Goal: Task Accomplishment & Management: Manage account settings

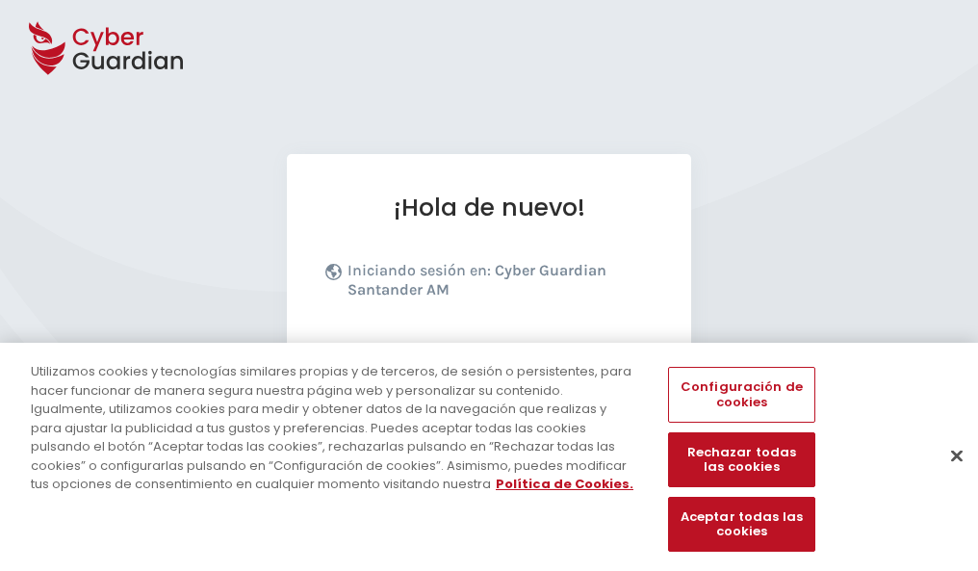
scroll to position [236, 0]
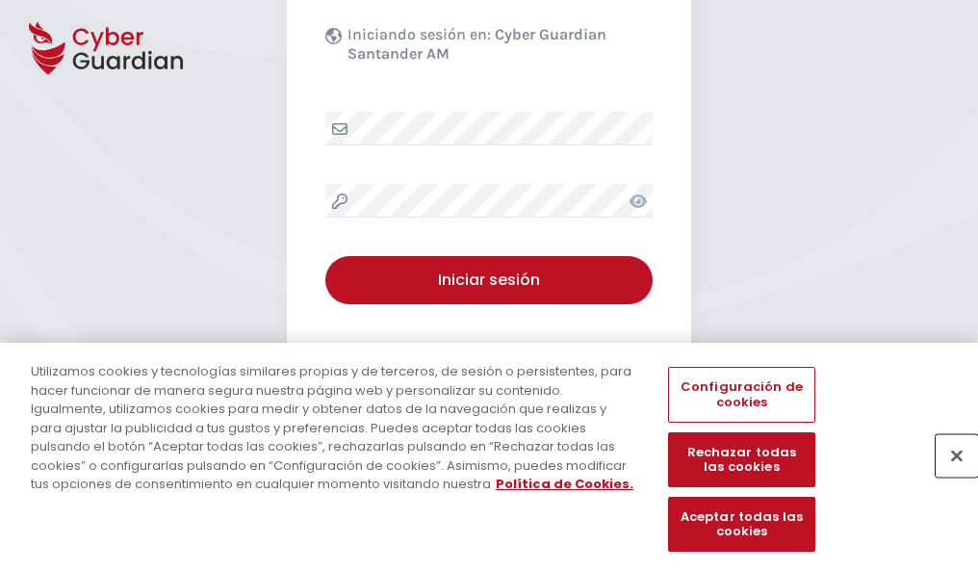
click at [947, 476] on button "Cerrar" at bounding box center [957, 455] width 42 height 42
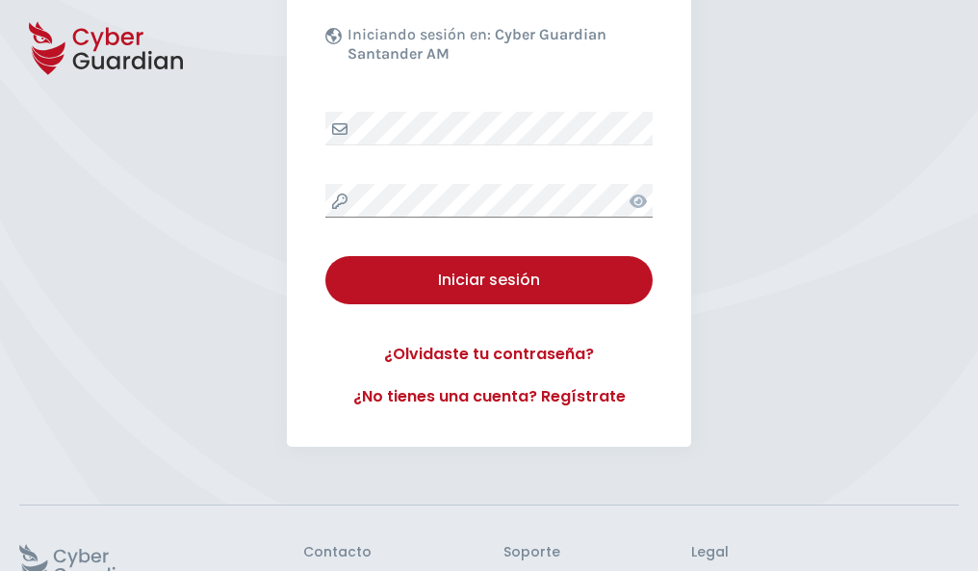
scroll to position [375, 0]
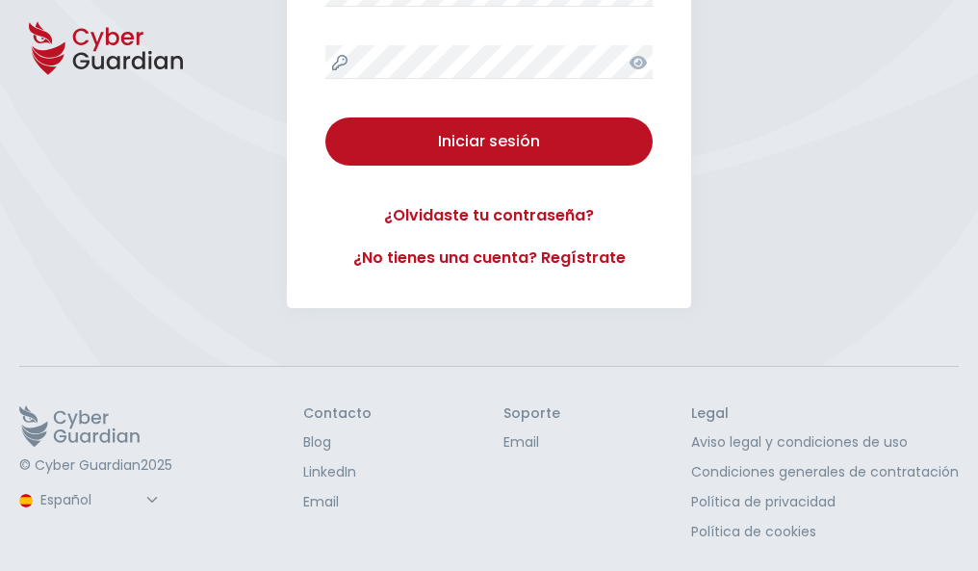
click at [325, 117] on button "Iniciar sesión" at bounding box center [488, 141] width 327 height 48
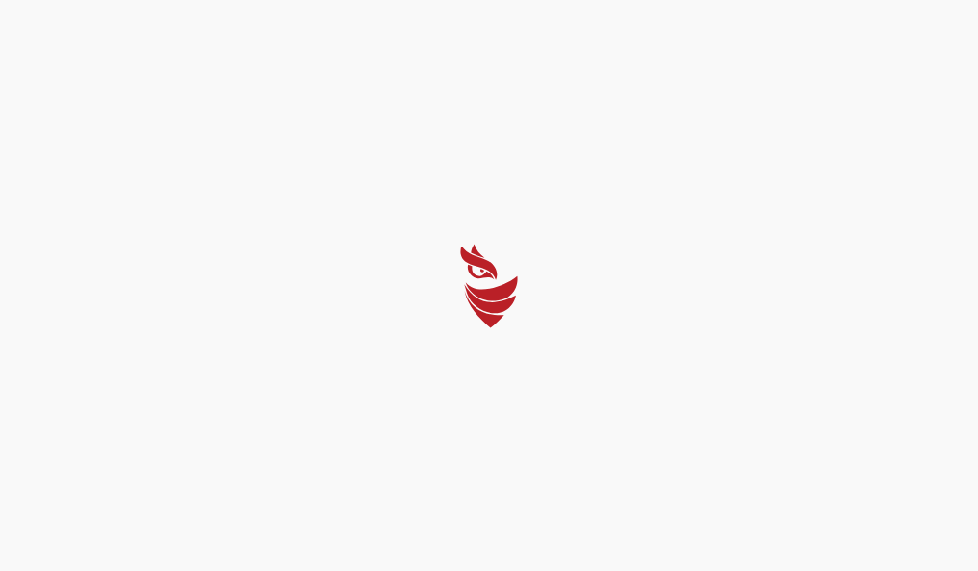
scroll to position [0, 0]
select select "Português (BR)"
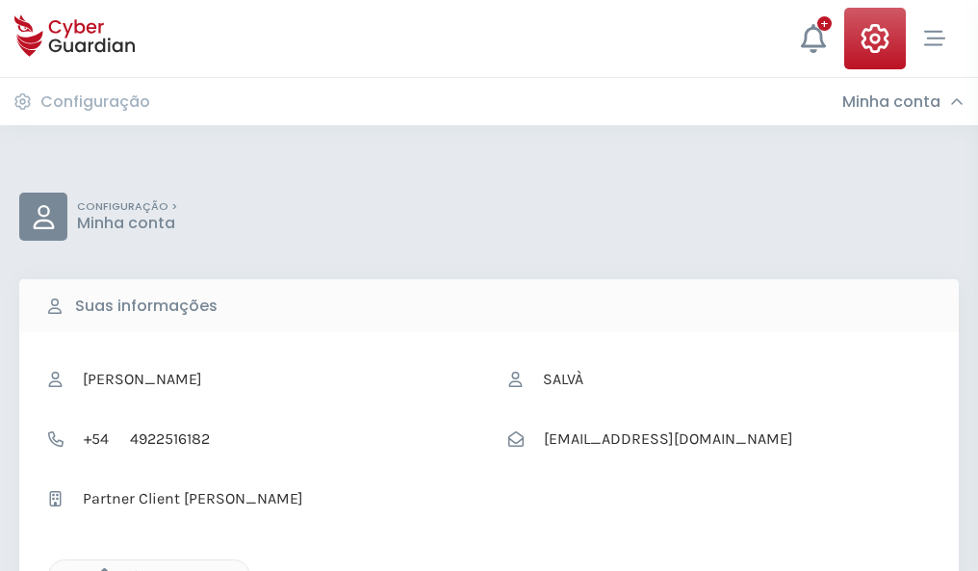
click at [99, 569] on icon "button" at bounding box center [99, 576] width 16 height 16
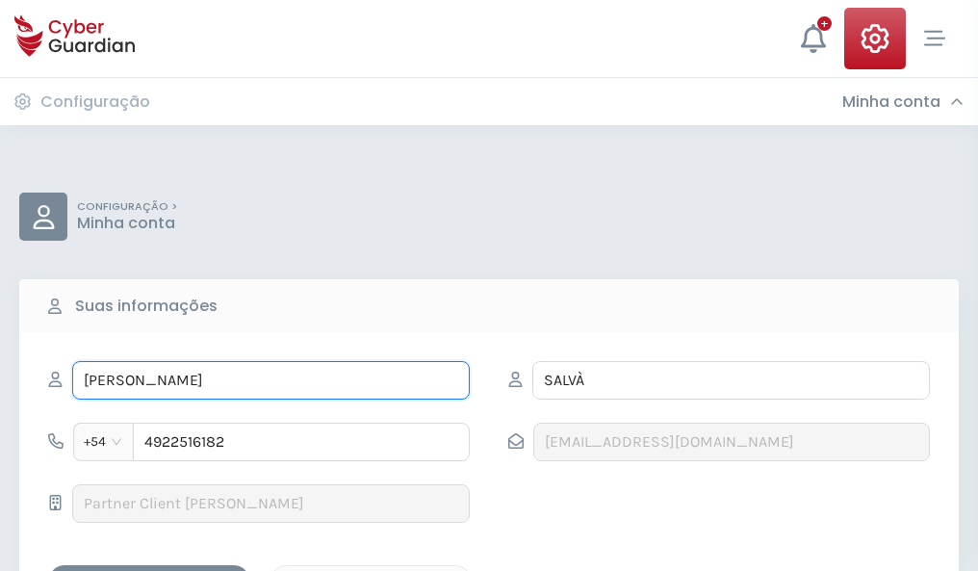
click at [271, 380] on input "MATILDE" at bounding box center [271, 380] width 398 height 39
type input "M"
type input "Valentín"
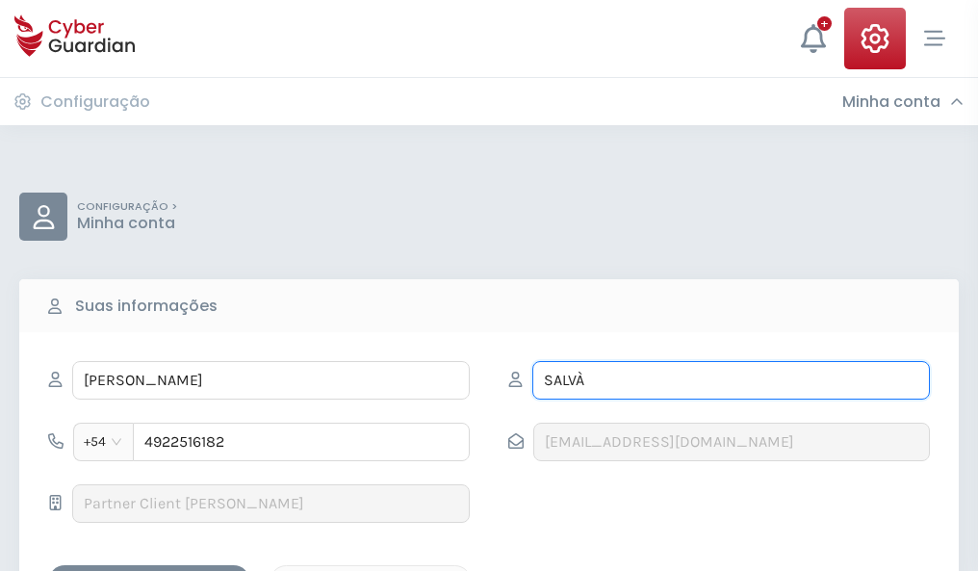
click at [731, 380] on input "SALVÀ" at bounding box center [731, 380] width 398 height 39
type input "S"
type input "Torrecilla"
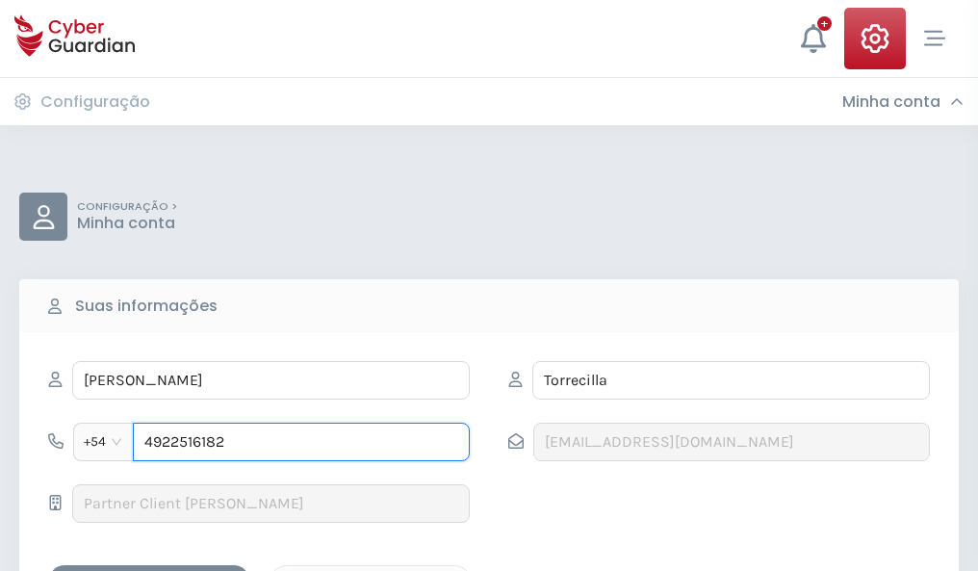
click at [301, 442] on input "4922516182" at bounding box center [301, 442] width 337 height 39
type input "4"
type input "4978336349"
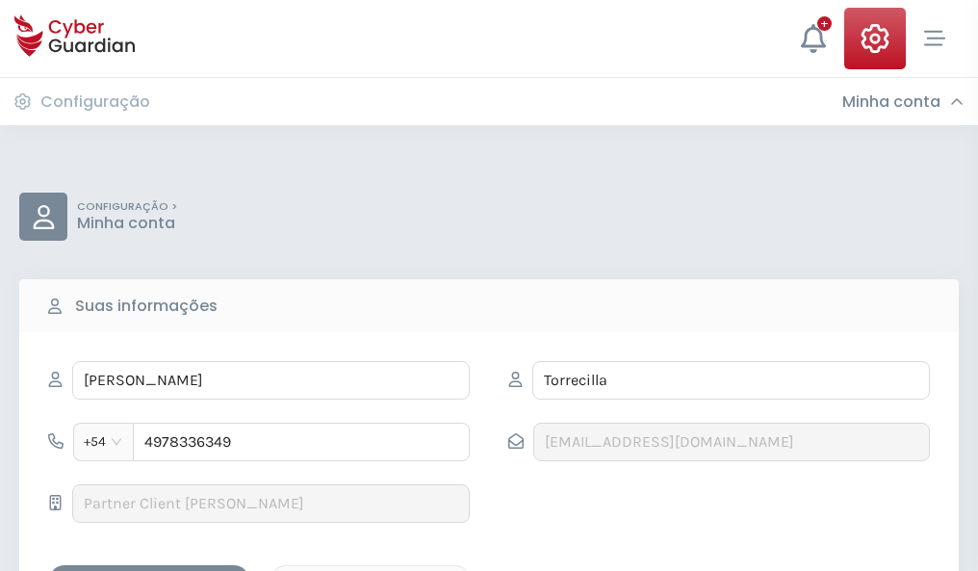
click at [149, 570] on div "Salvar alterações" at bounding box center [149, 582] width 173 height 24
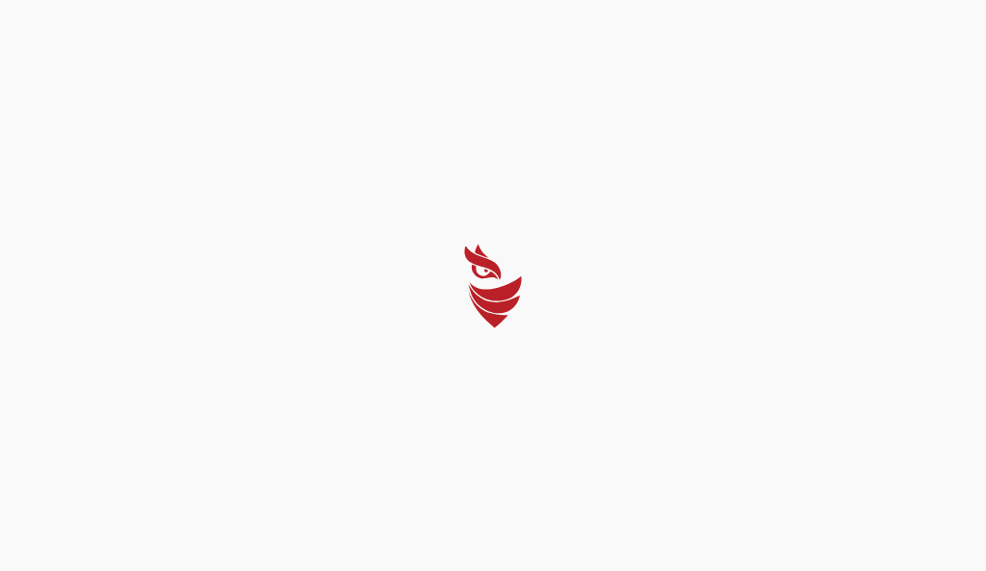
select select "Português (BR)"
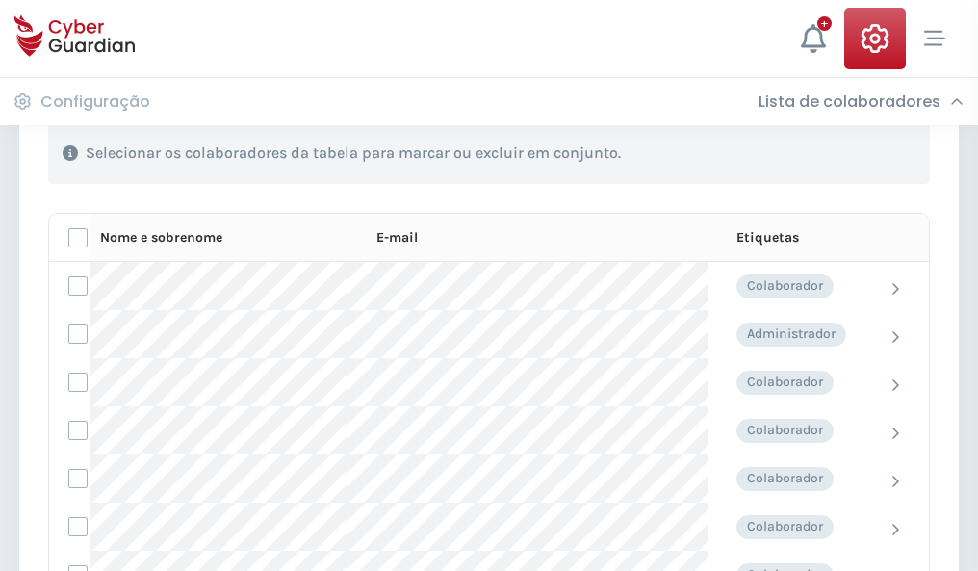
scroll to position [824, 0]
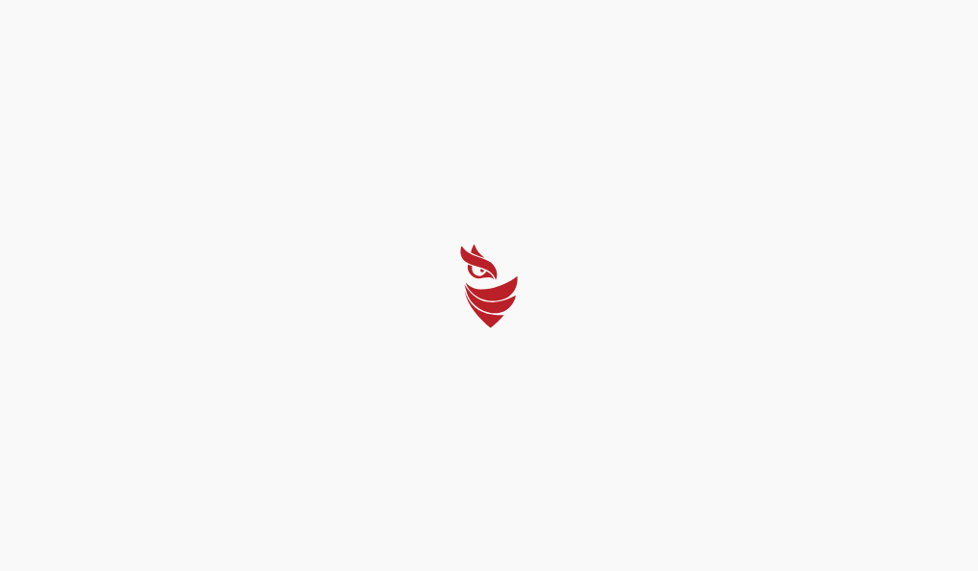
select select "Português (BR)"
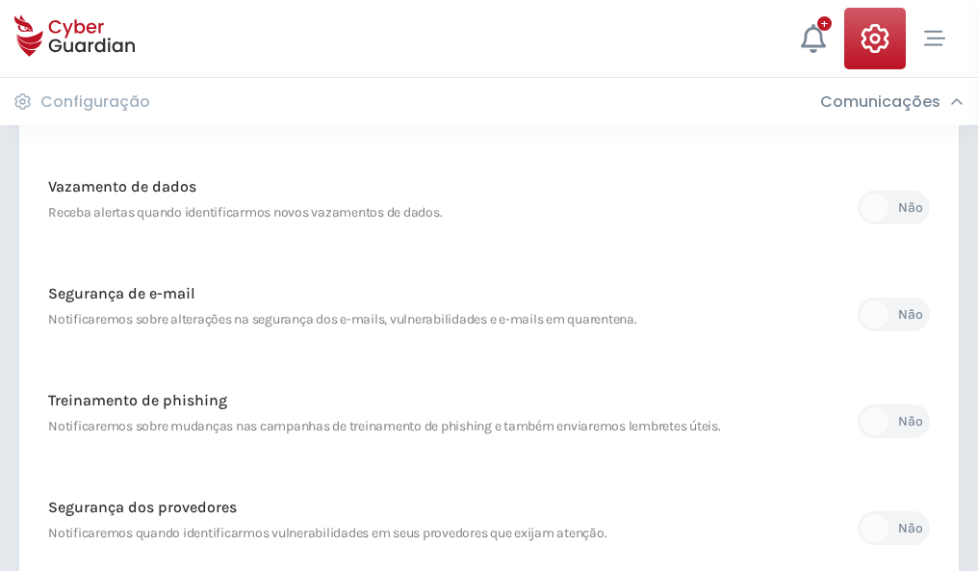
scroll to position [1014, 0]
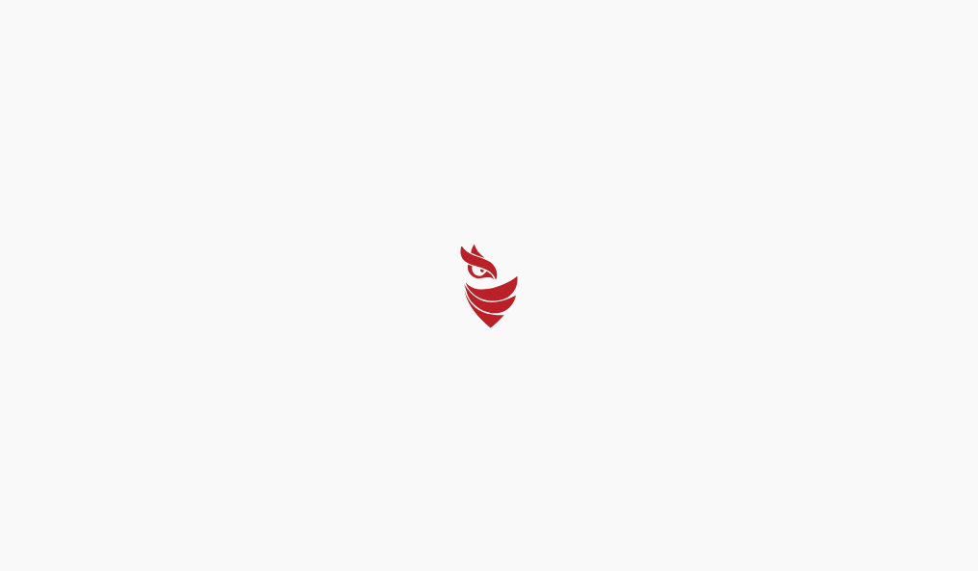
select select "Português (BR)"
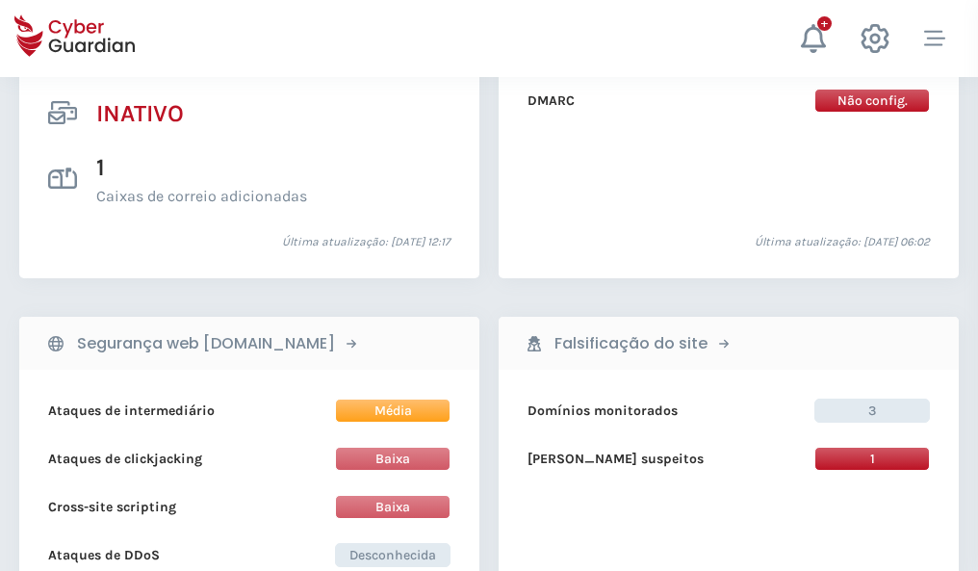
scroll to position [1908, 0]
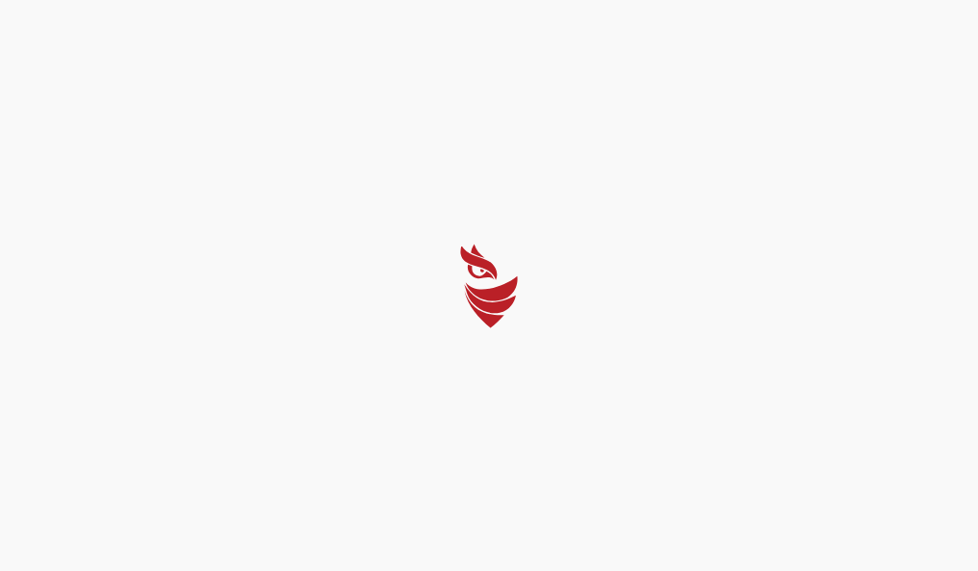
select select "Português (BR)"
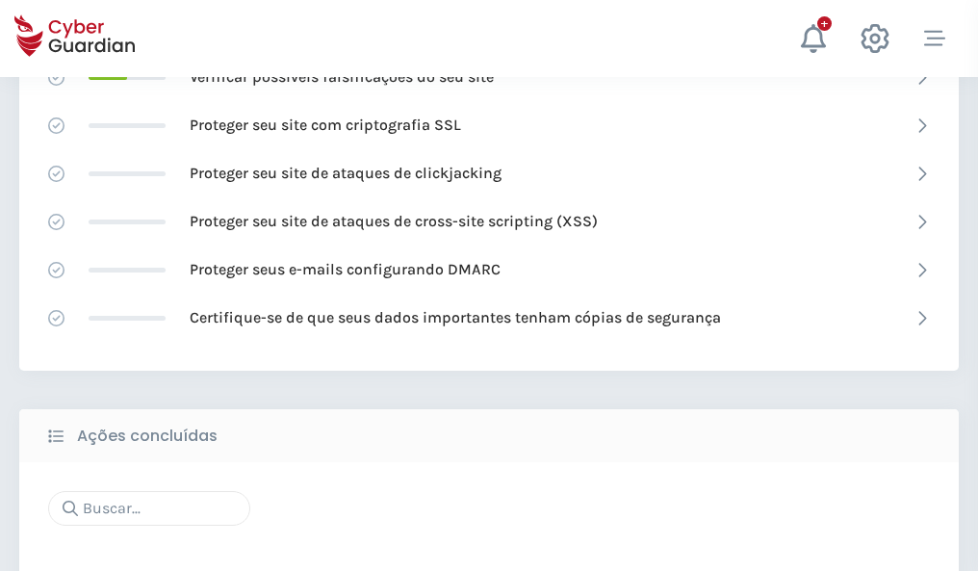
scroll to position [1283, 0]
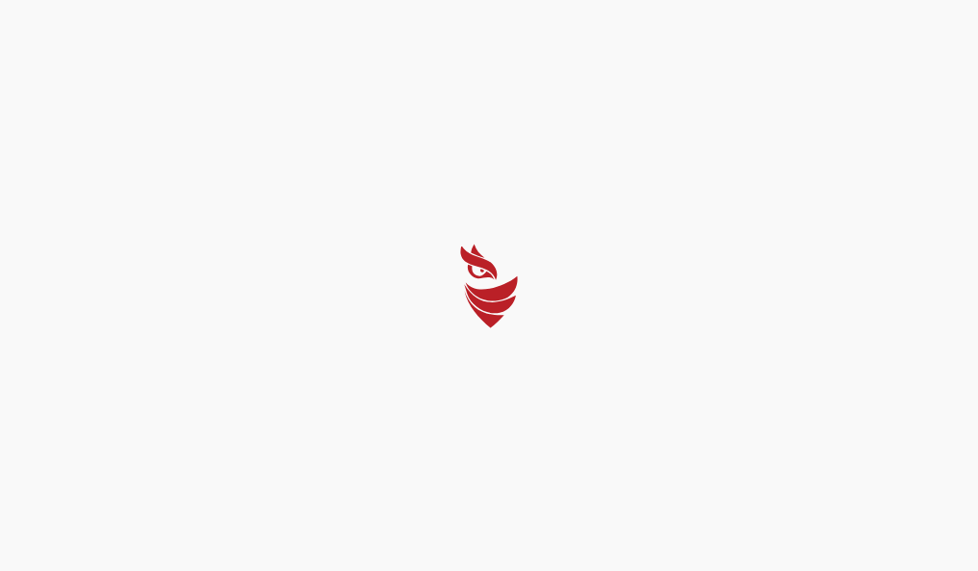
select select "Português (BR)"
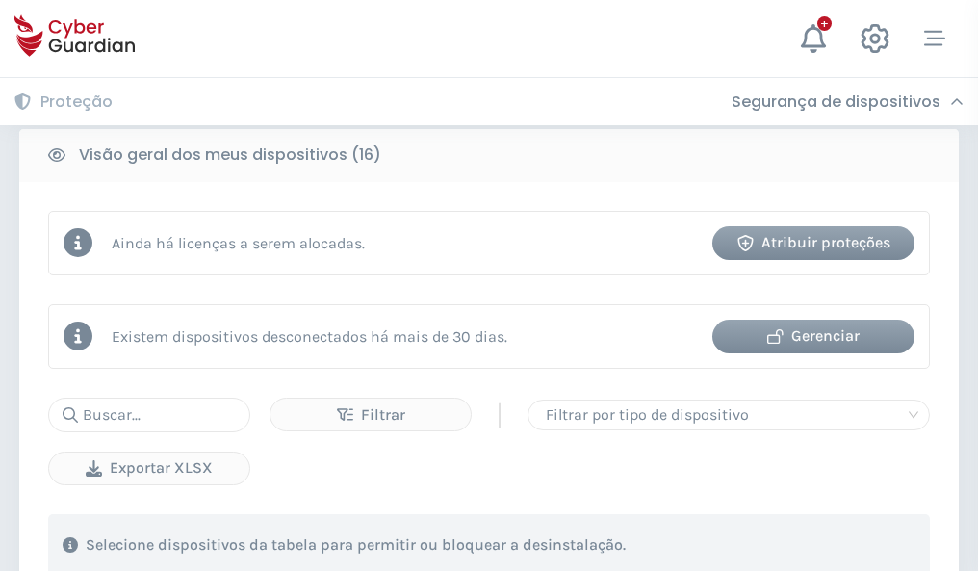
scroll to position [1795, 0]
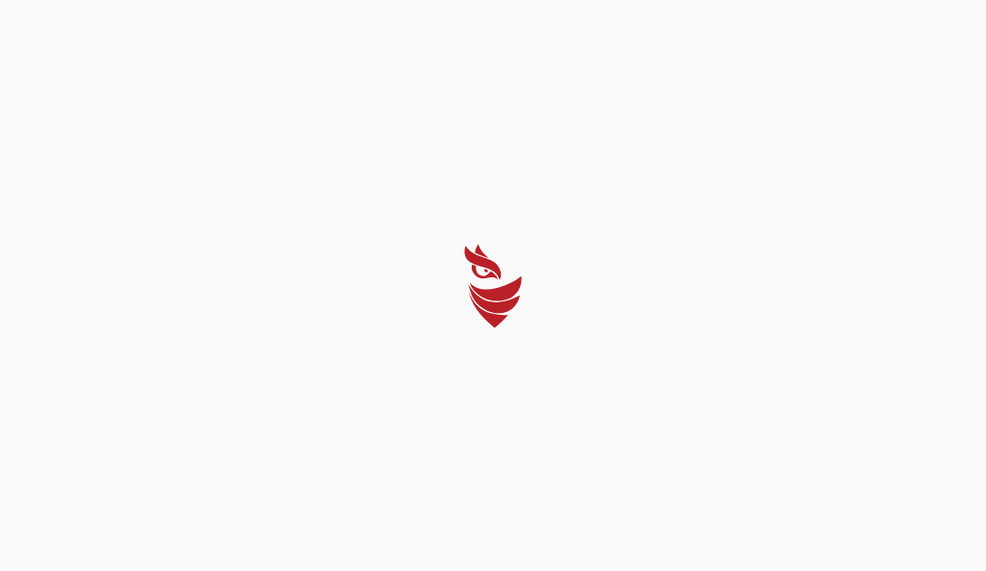
select select "Português (BR)"
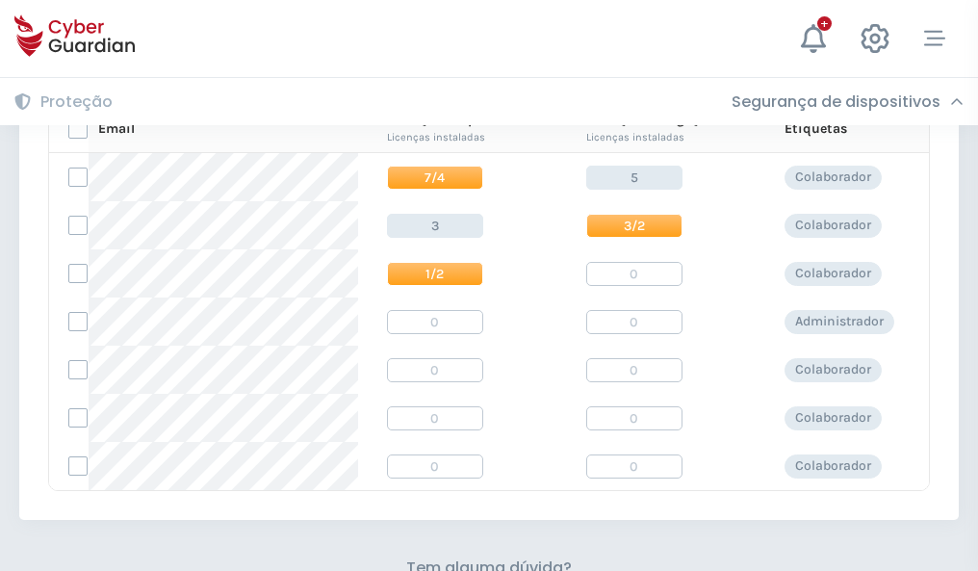
scroll to position [826, 0]
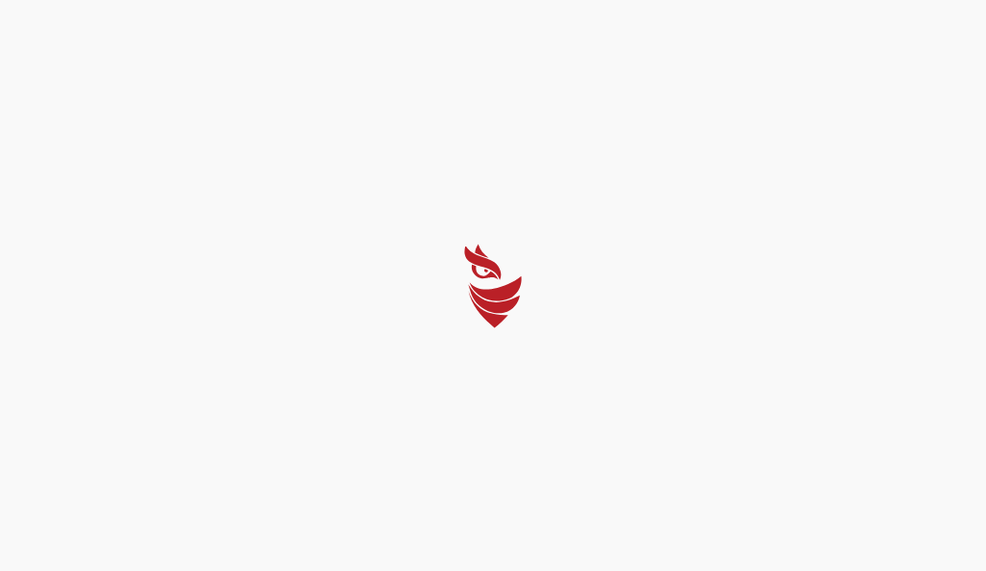
select select "Português (BR)"
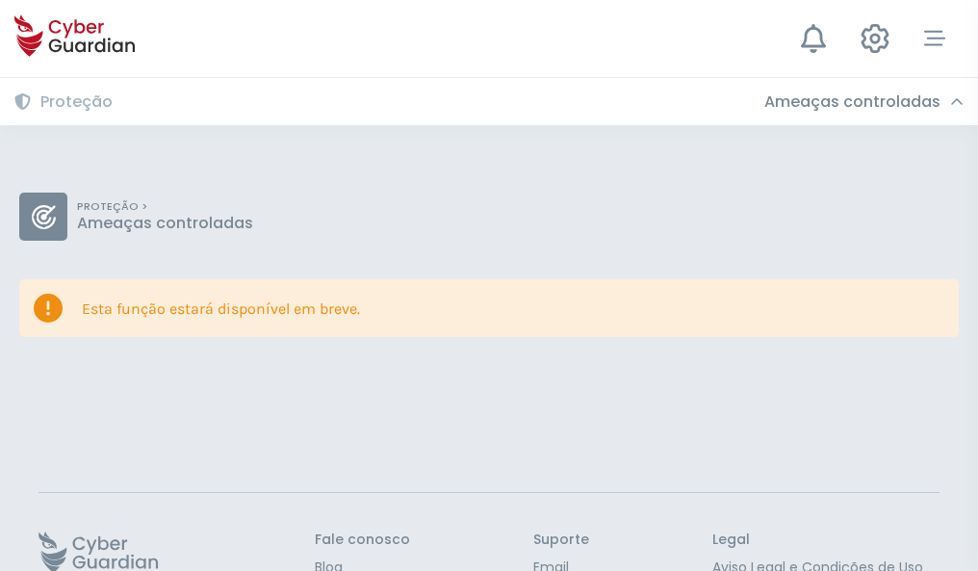
scroll to position [125, 0]
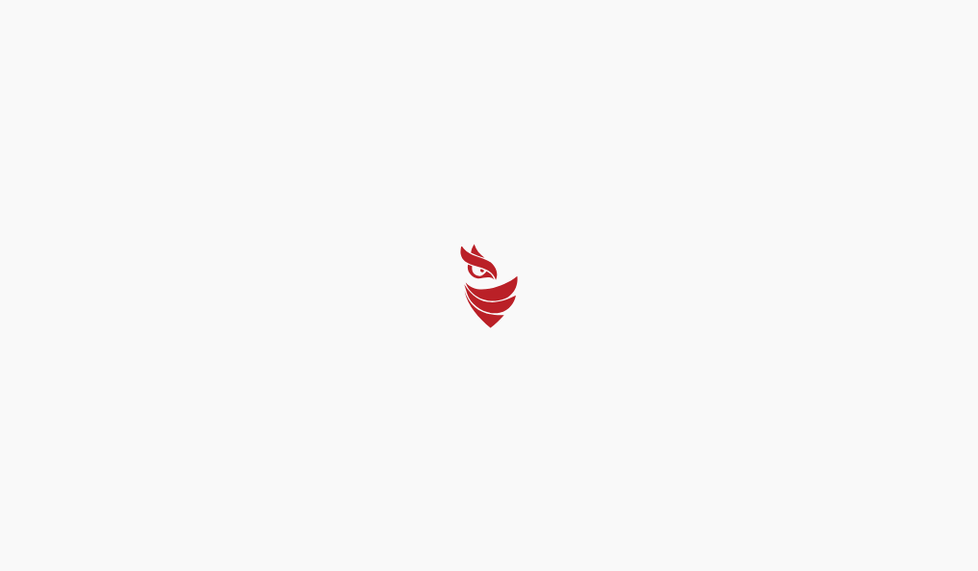
select select "Português (BR)"
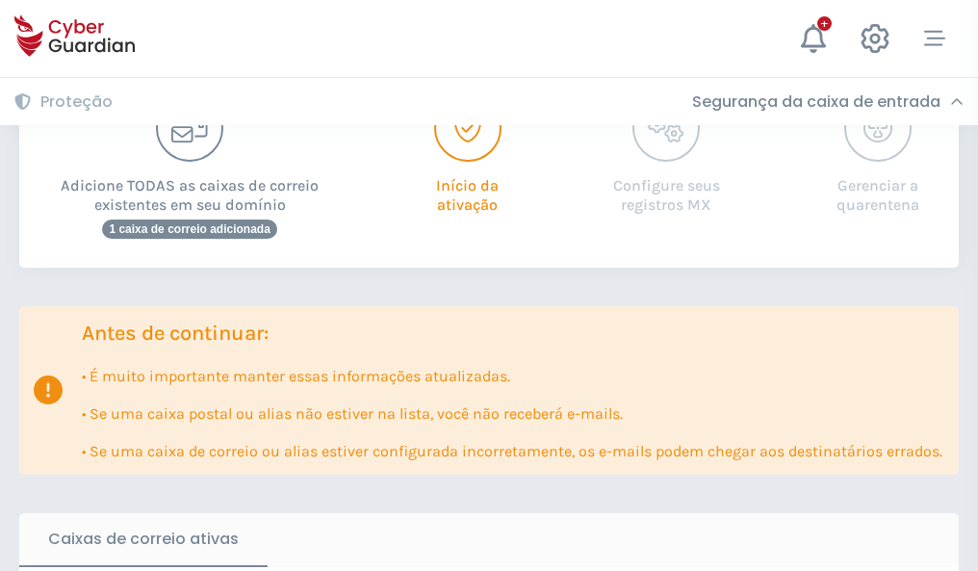
scroll to position [1175, 0]
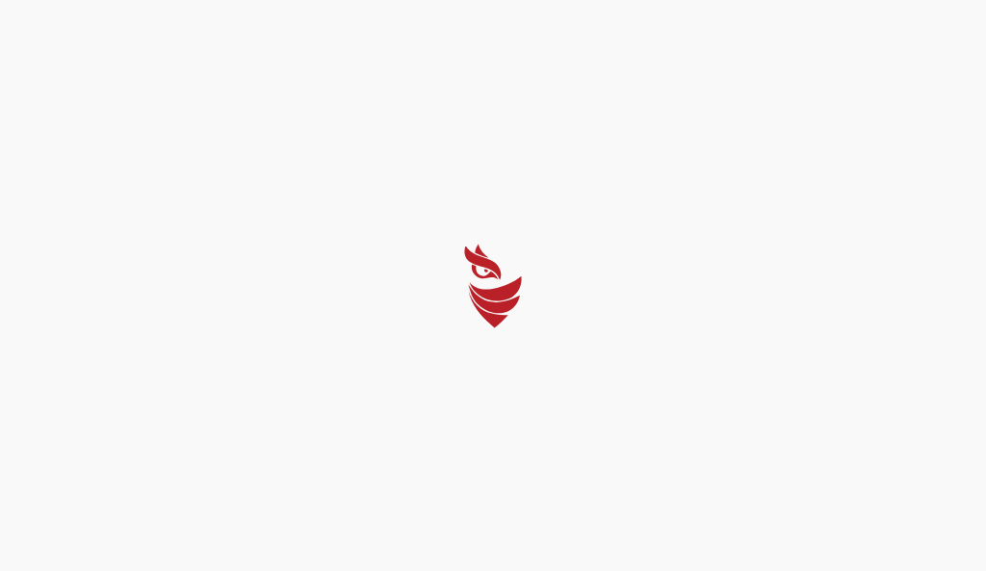
select select "Português (BR)"
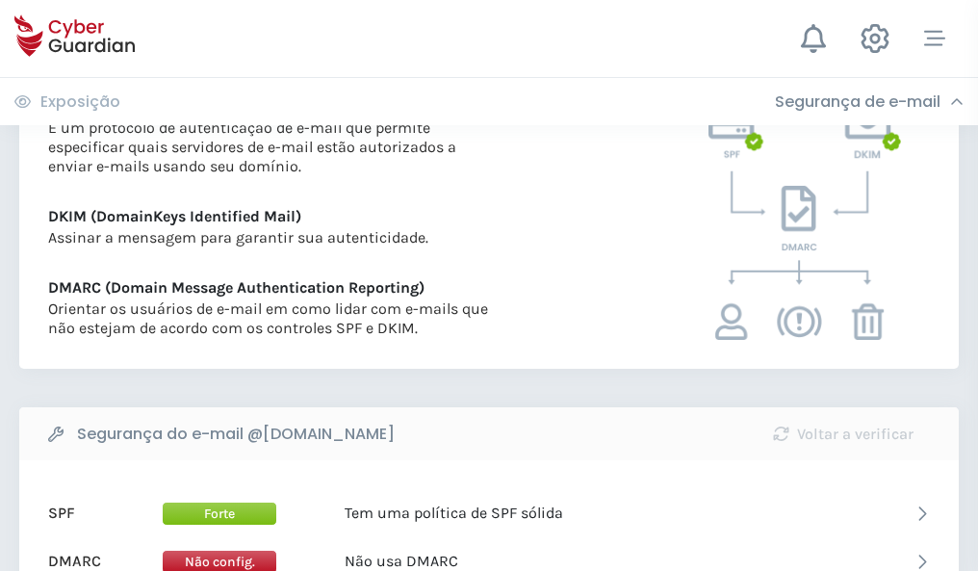
scroll to position [1039, 0]
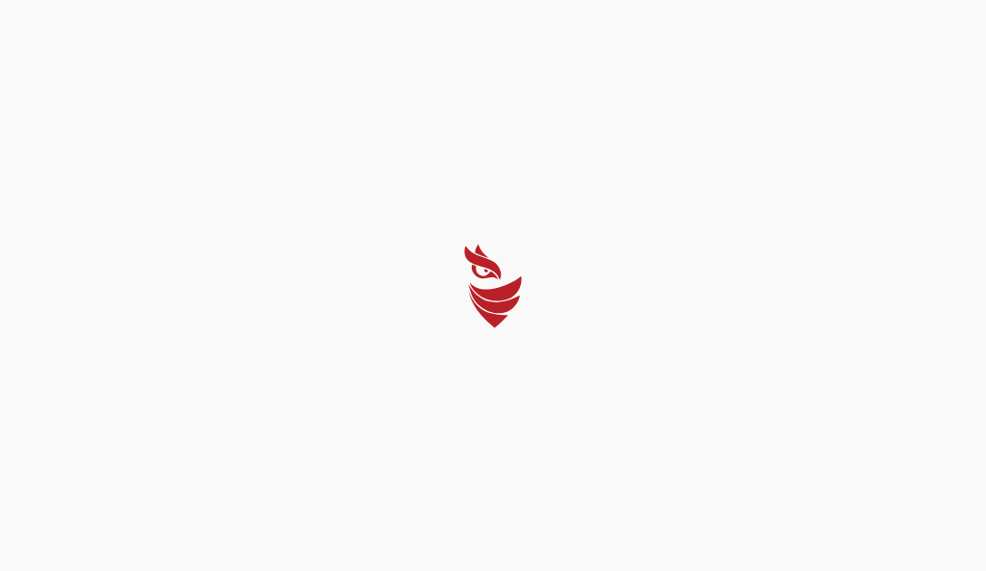
select select "Português (BR)"
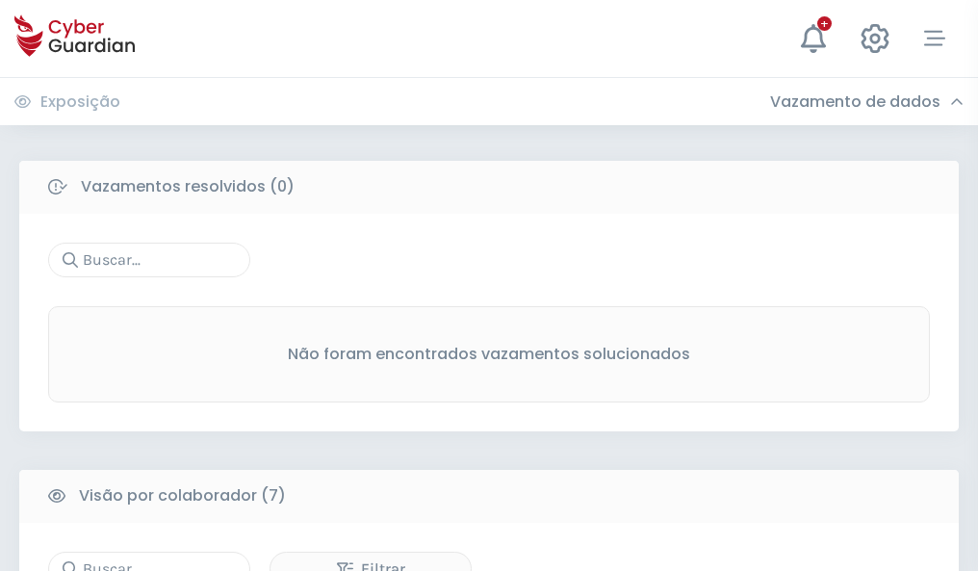
scroll to position [1593, 0]
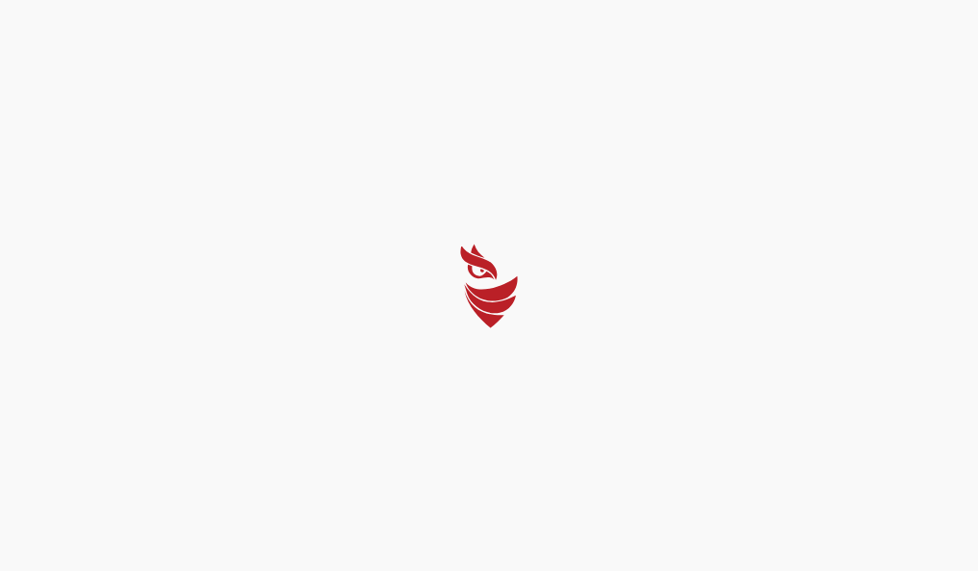
select select "Português (BR)"
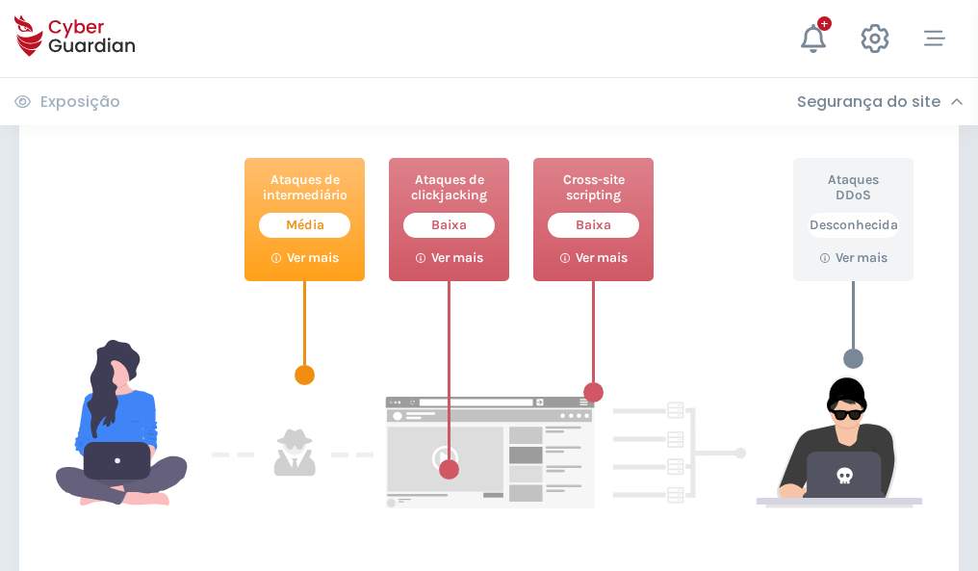
scroll to position [1049, 0]
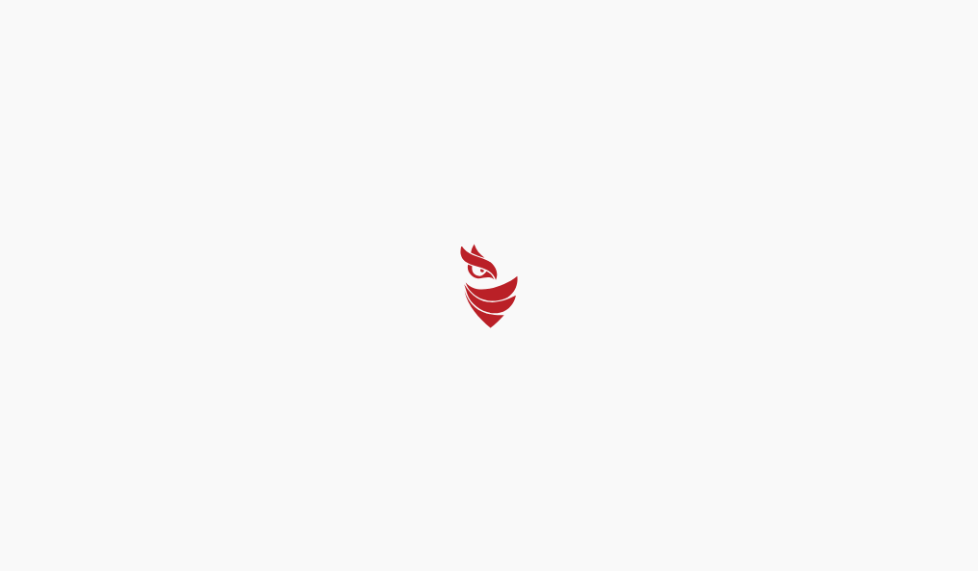
select select "Português (BR)"
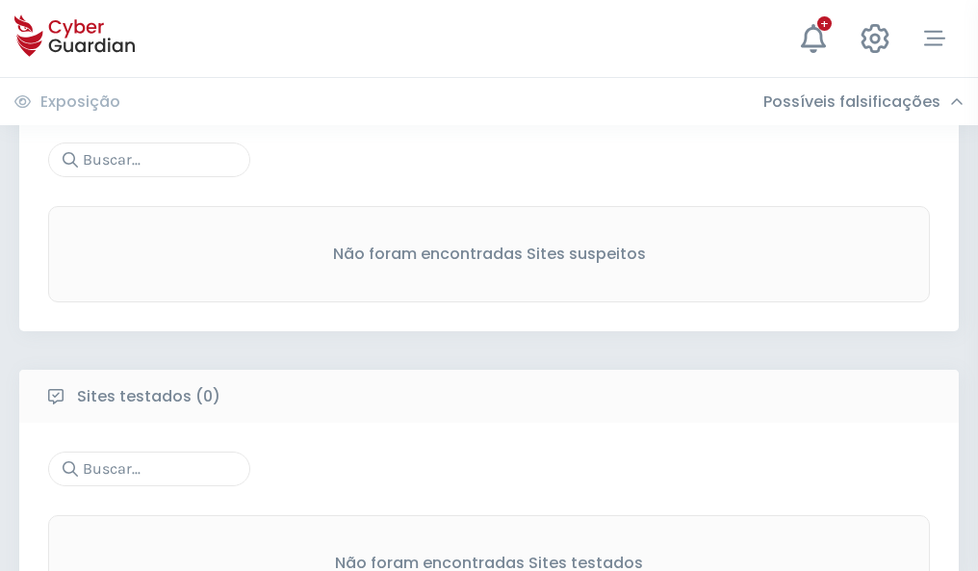
scroll to position [1007, 0]
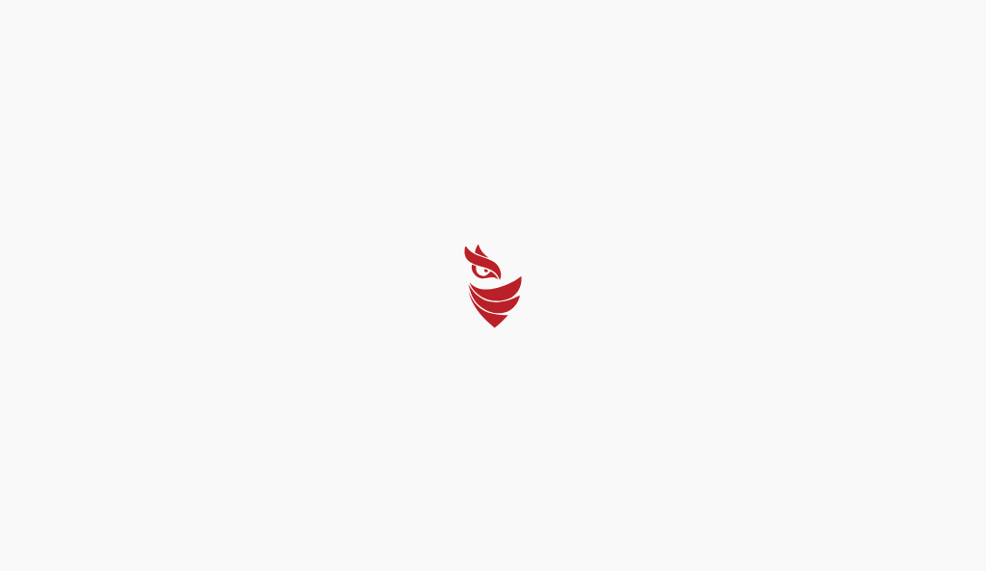
select select "Português (BR)"
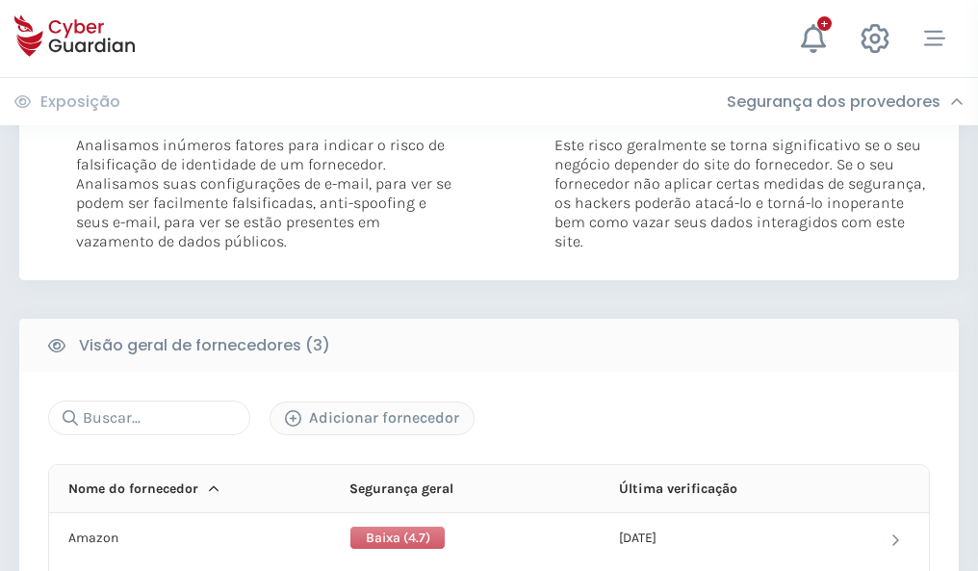
scroll to position [1077, 0]
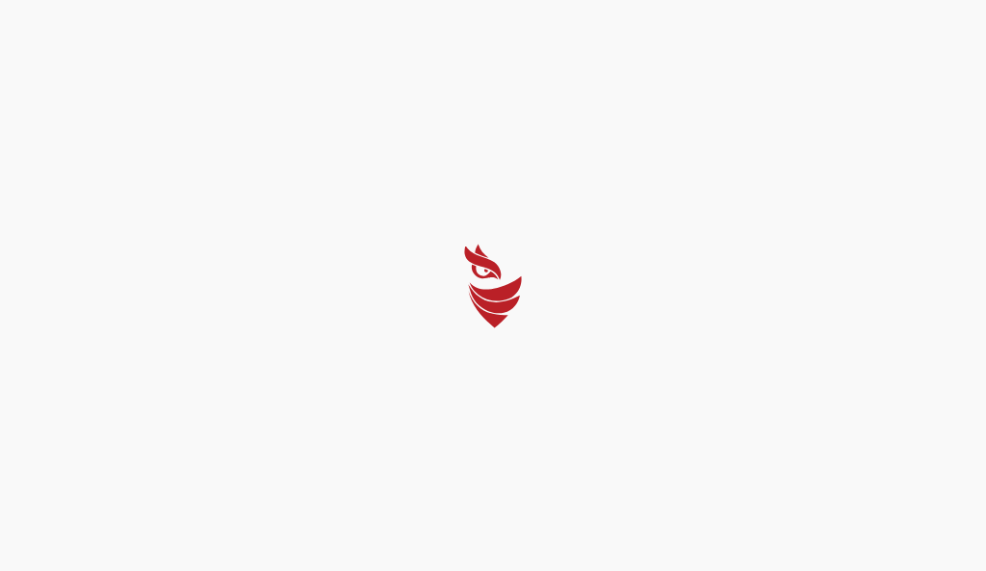
select select "Português (BR)"
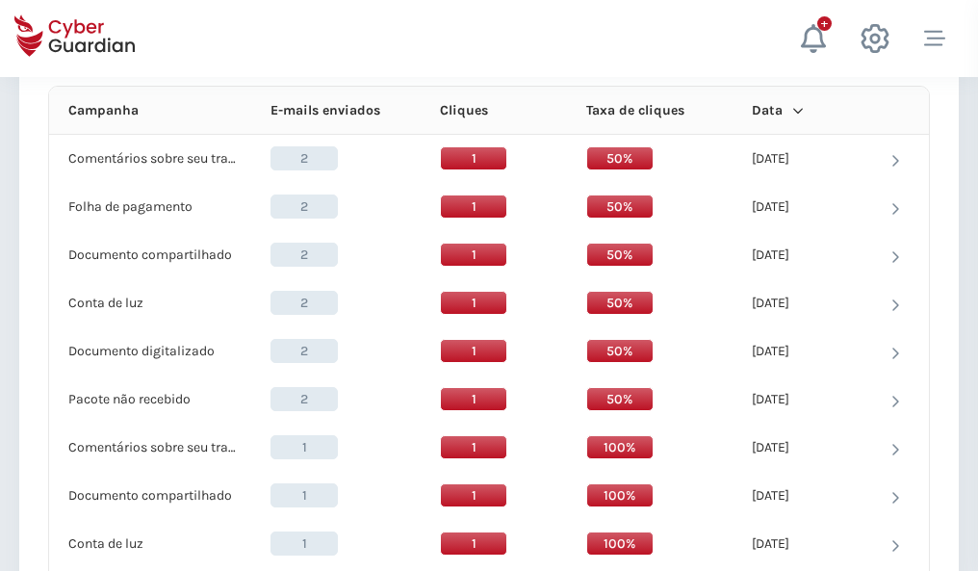
scroll to position [1726, 0]
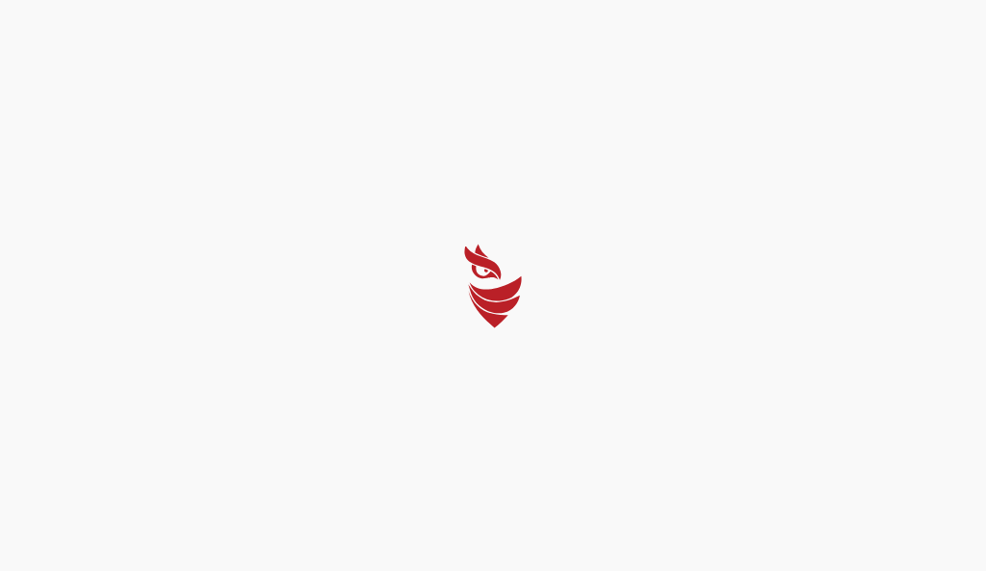
select select "Português (BR)"
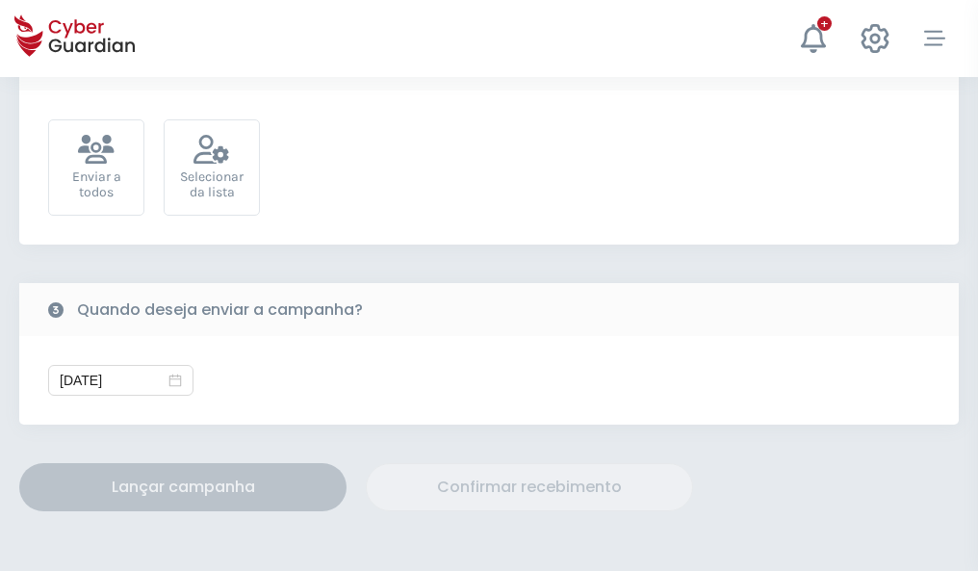
scroll to position [705, 0]
